Goal: Complete application form: Complete application form

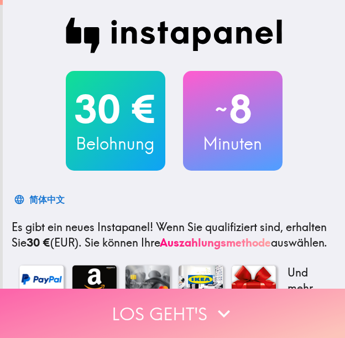
click at [133, 301] on button "Los geht's" at bounding box center [172, 312] width 345 height 49
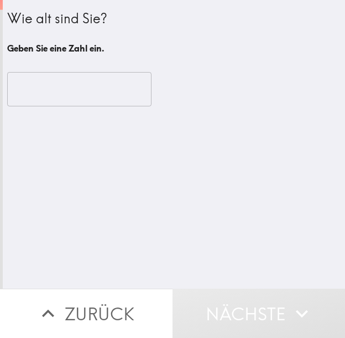
click at [45, 104] on input "number" at bounding box center [79, 89] width 144 height 34
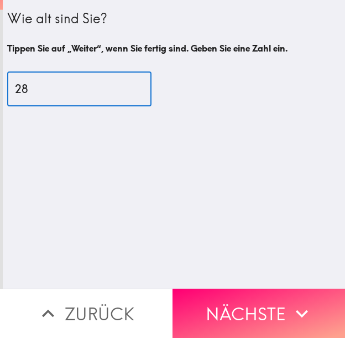
type input "28"
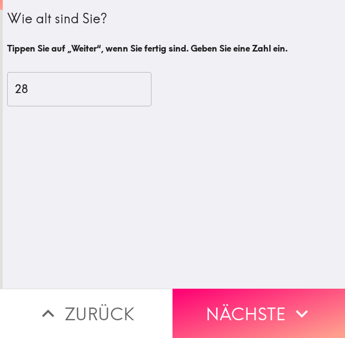
drag, startPoint x: 244, startPoint y: 303, endPoint x: 323, endPoint y: 309, distance: 79.4
click at [244, 303] on button "Nächste" at bounding box center [259, 312] width 173 height 49
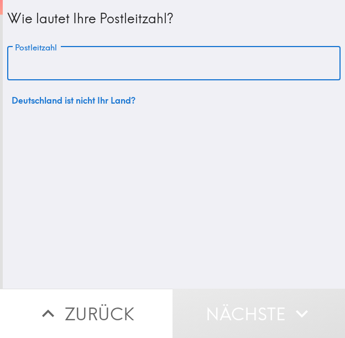
click at [144, 79] on input "Postleitzahl" at bounding box center [174, 64] width 334 height 34
paste input "23896"
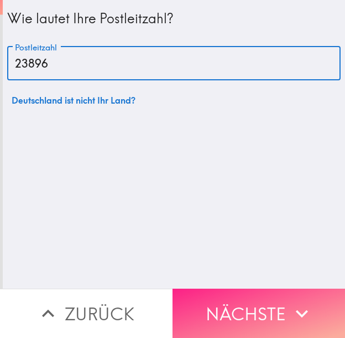
type input "23896"
click at [250, 306] on button "Nächste" at bounding box center [259, 312] width 173 height 49
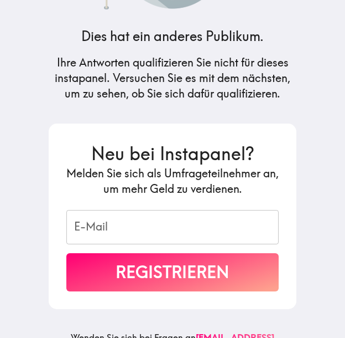
scroll to position [139, 0]
